Goal: Information Seeking & Learning: Learn about a topic

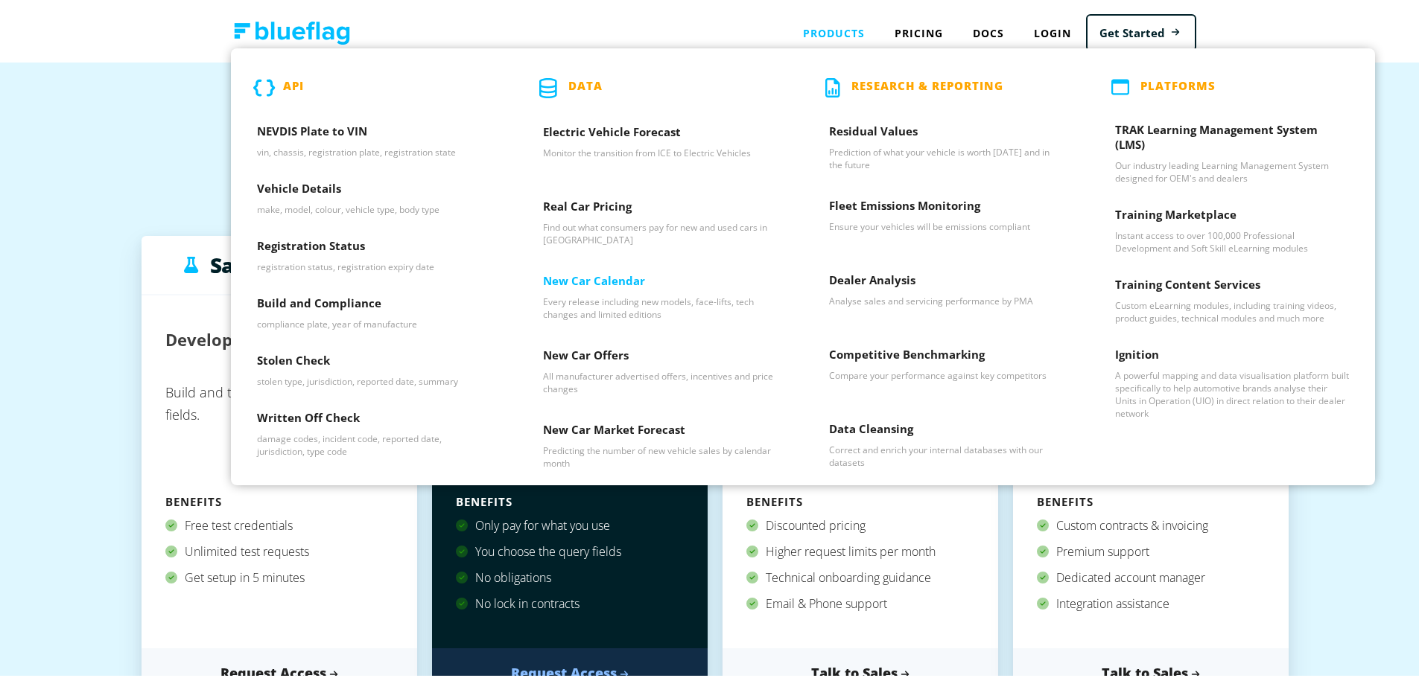
click at [611, 277] on h3 "New Car Calendar" at bounding box center [660, 281] width 234 height 22
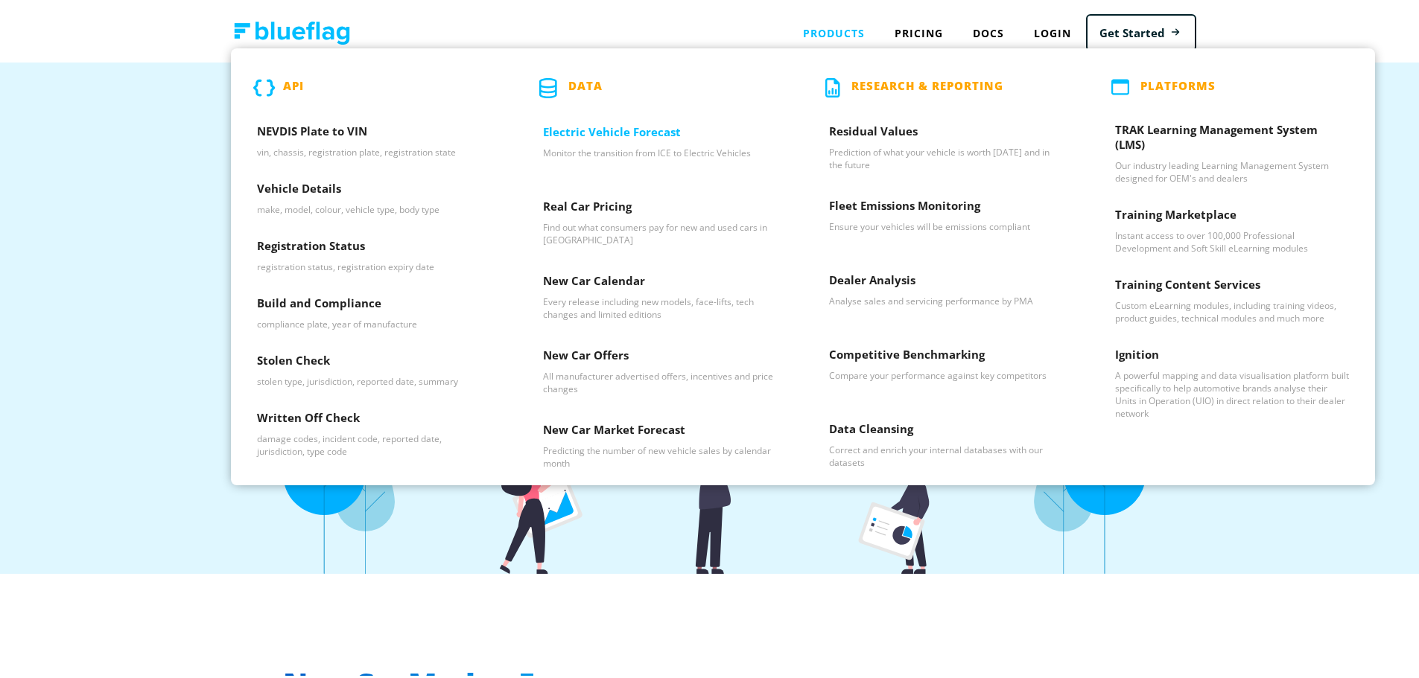
click at [612, 140] on h3 "Electric Vehicle Forecast" at bounding box center [660, 132] width 234 height 22
